Goal: Navigation & Orientation: Find specific page/section

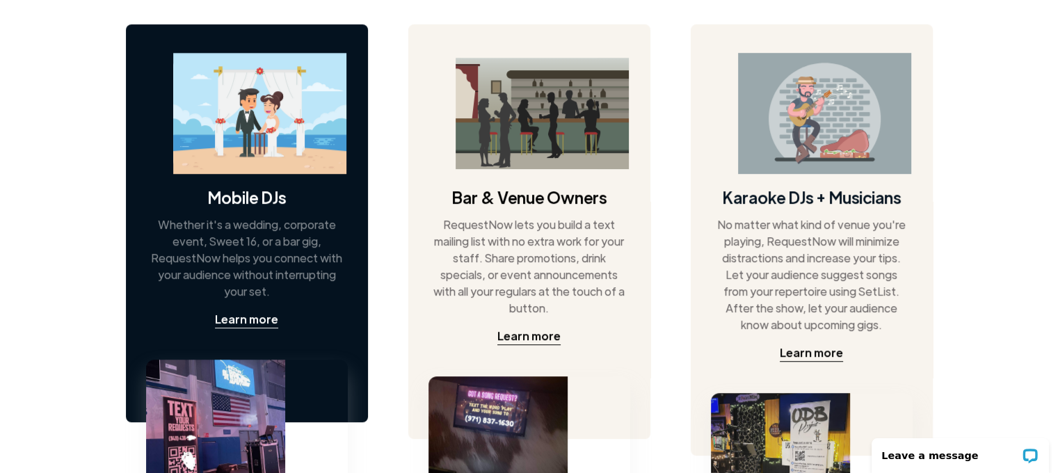
scroll to position [765, 0]
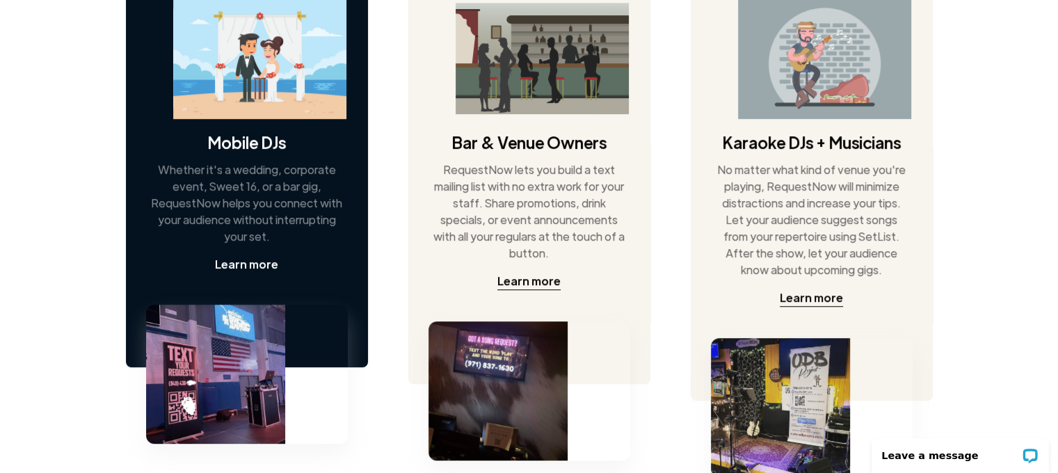
click at [251, 262] on div "Learn more" at bounding box center [246, 264] width 63 height 17
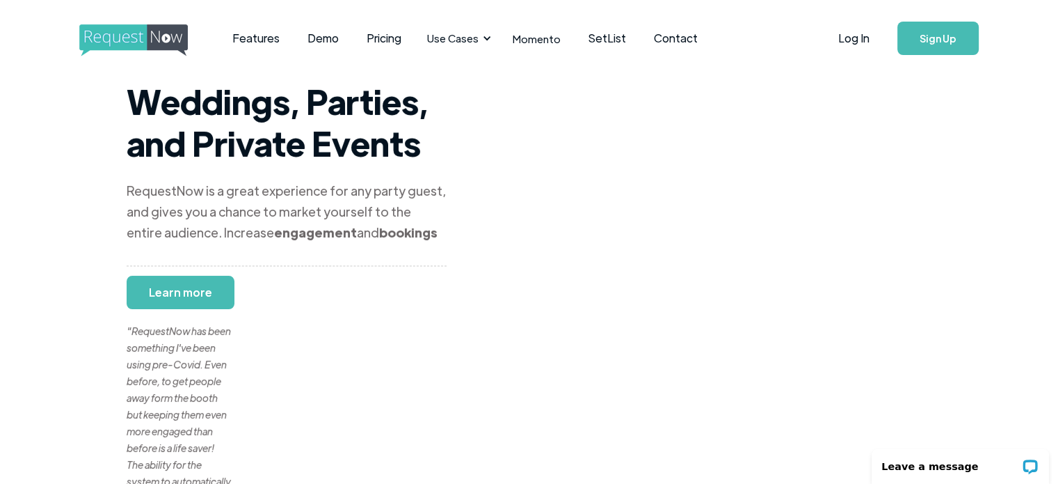
drag, startPoint x: 490, startPoint y: 356, endPoint x: 488, endPoint y: 86, distance: 270.0
click at [312, 35] on link "Demo" at bounding box center [323, 38] width 59 height 43
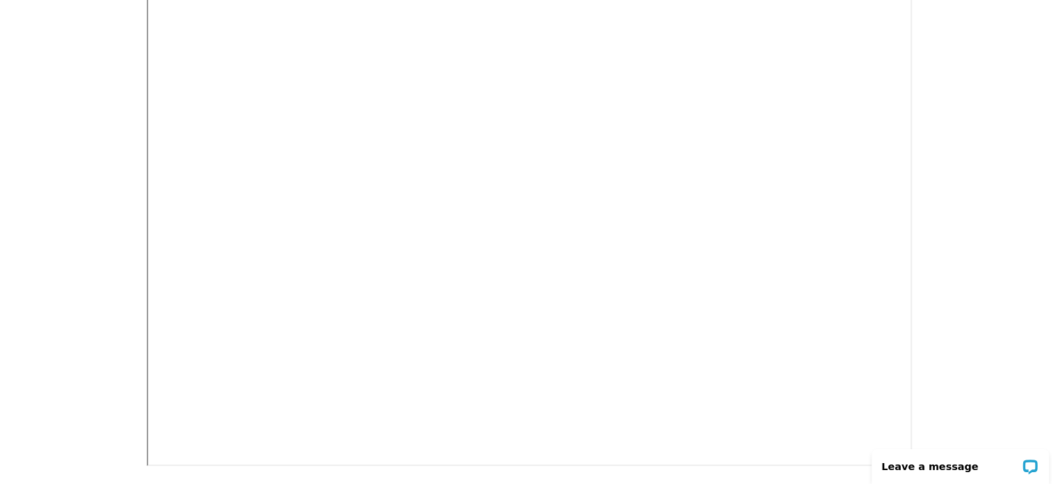
scroll to position [418, 0]
